Goal: Find specific page/section: Find specific page/section

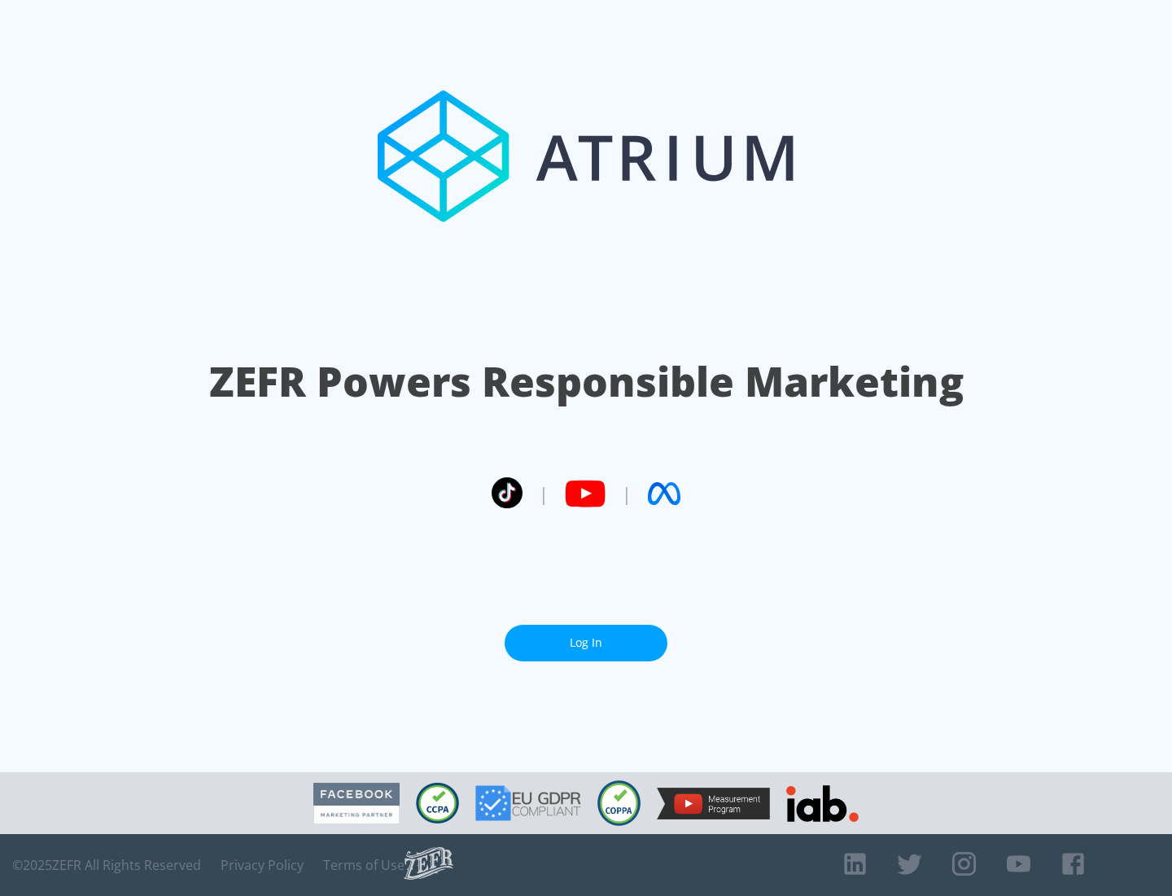
click at [586, 636] on link "Log In" at bounding box center [586, 642] width 163 height 37
